Goal: Transaction & Acquisition: Purchase product/service

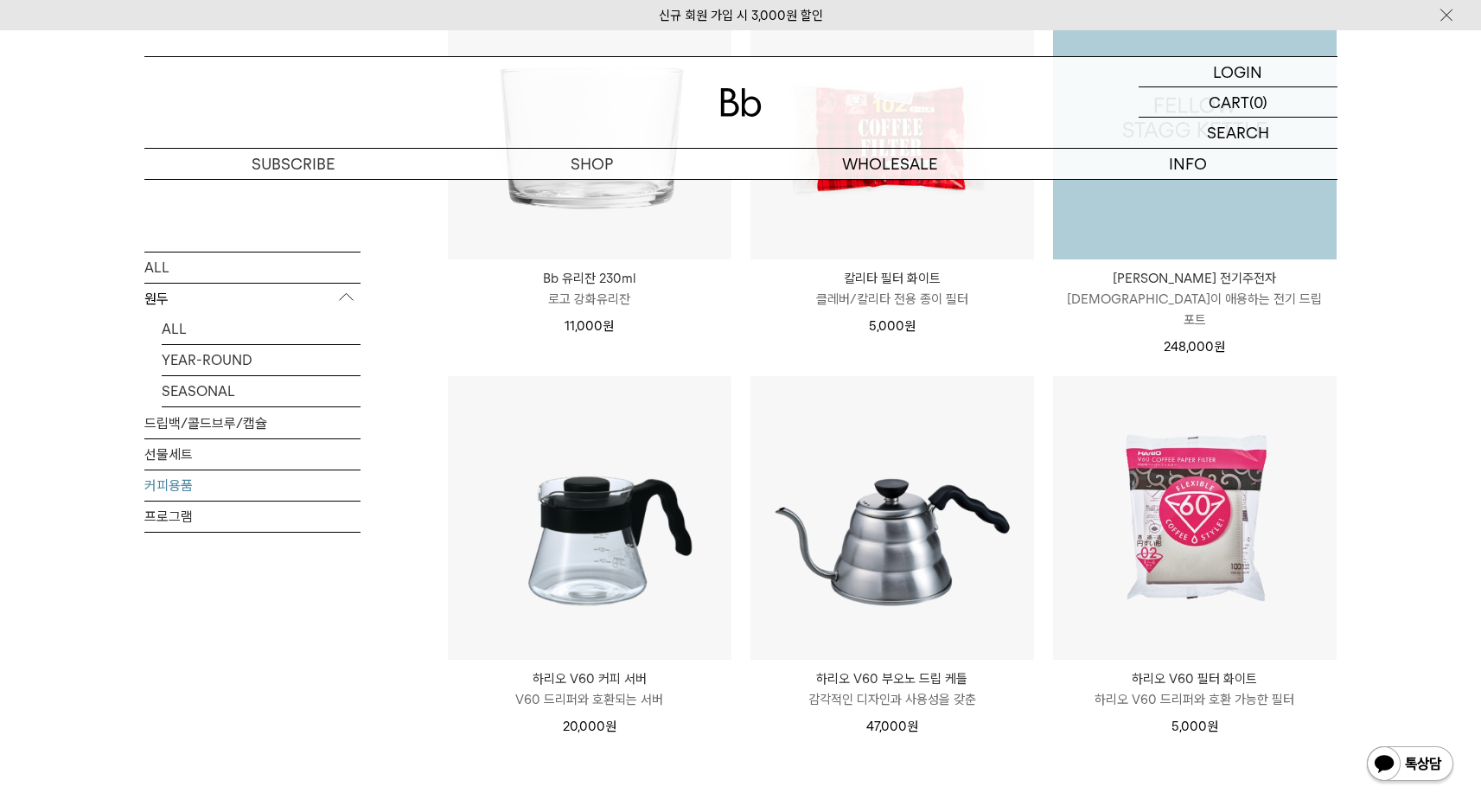
scroll to position [530, 0]
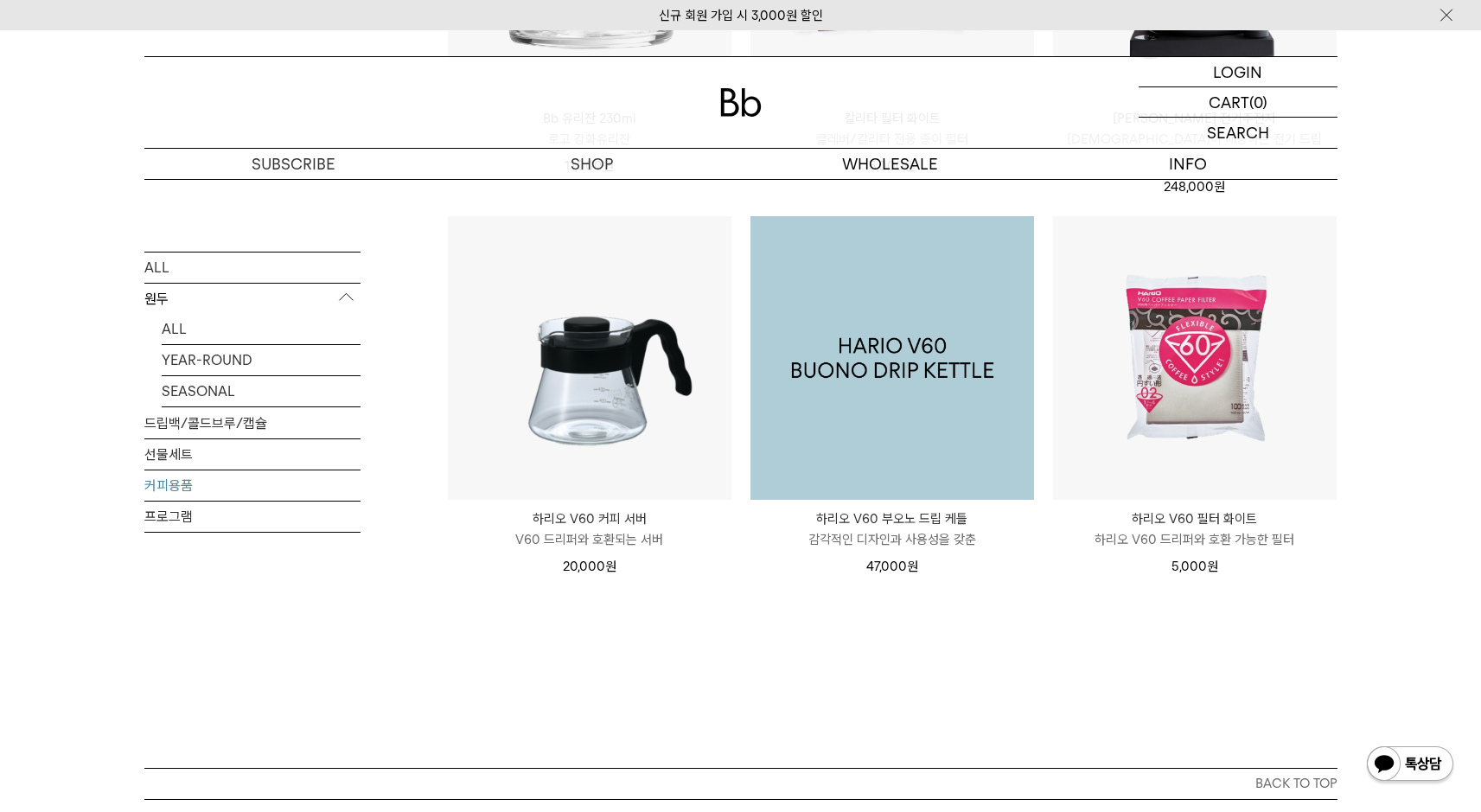
click at [937, 390] on img at bounding box center [892, 358] width 283 height 283
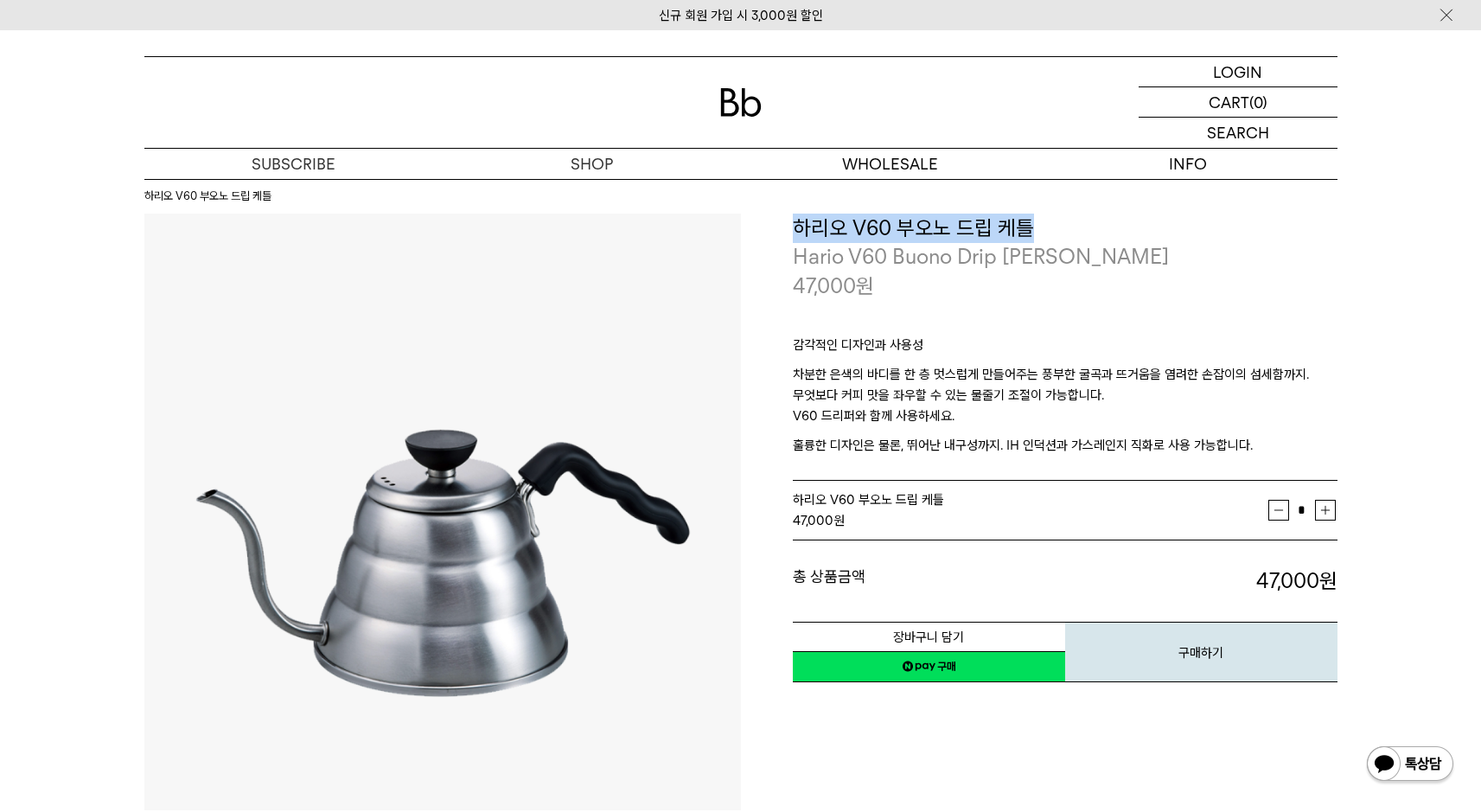
drag, startPoint x: 799, startPoint y: 226, endPoint x: 1029, endPoint y: 222, distance: 230.0
click at [1041, 226] on h3 "하리오 V60 부오노 드립 케틀" at bounding box center [1065, 228] width 545 height 29
copy h3 "하리오 V60 부오노 드립 케틀"
